Goal: Use online tool/utility: Utilize a website feature to perform a specific function

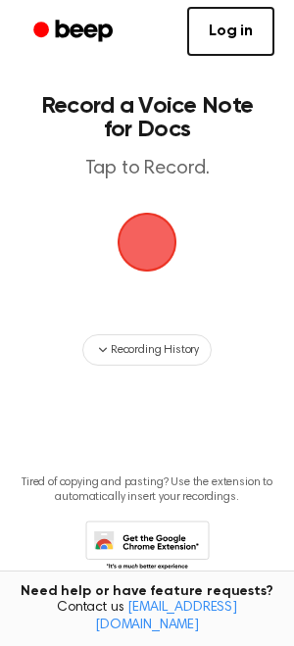
click at [142, 237] on span "button" at bounding box center [146, 241] width 97 height 97
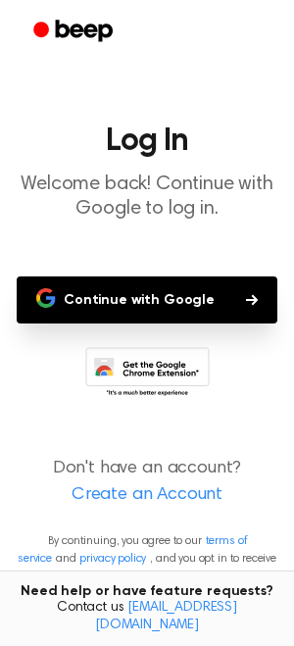
click at [128, 308] on button "Continue with Google" at bounding box center [147, 300] width 261 height 47
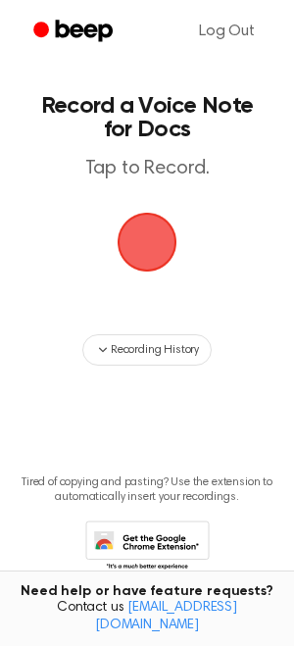
click at [155, 236] on span "button" at bounding box center [147, 242] width 110 height 110
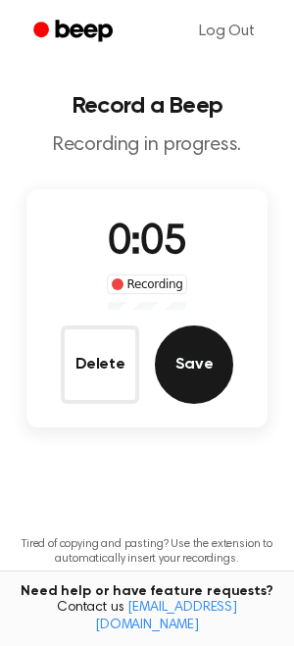
click at [198, 377] on button "Save" at bounding box center [194, 365] width 78 height 78
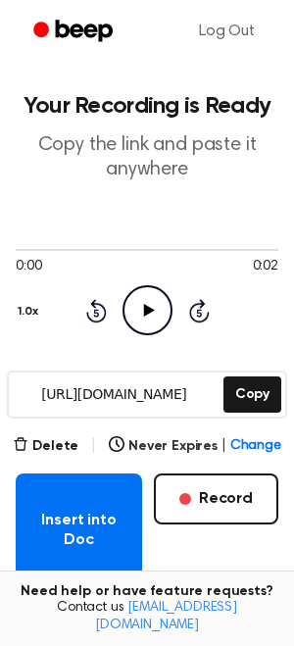
click at [145, 322] on icon "Play Audio" at bounding box center [148, 310] width 50 height 50
click at [63, 447] on button "Delete" at bounding box center [46, 446] width 66 height 21
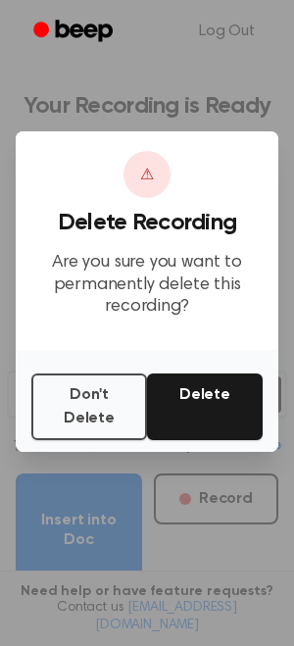
click at [180, 397] on button "Delete" at bounding box center [205, 407] width 116 height 67
